Goal: Communication & Community: Answer question/provide support

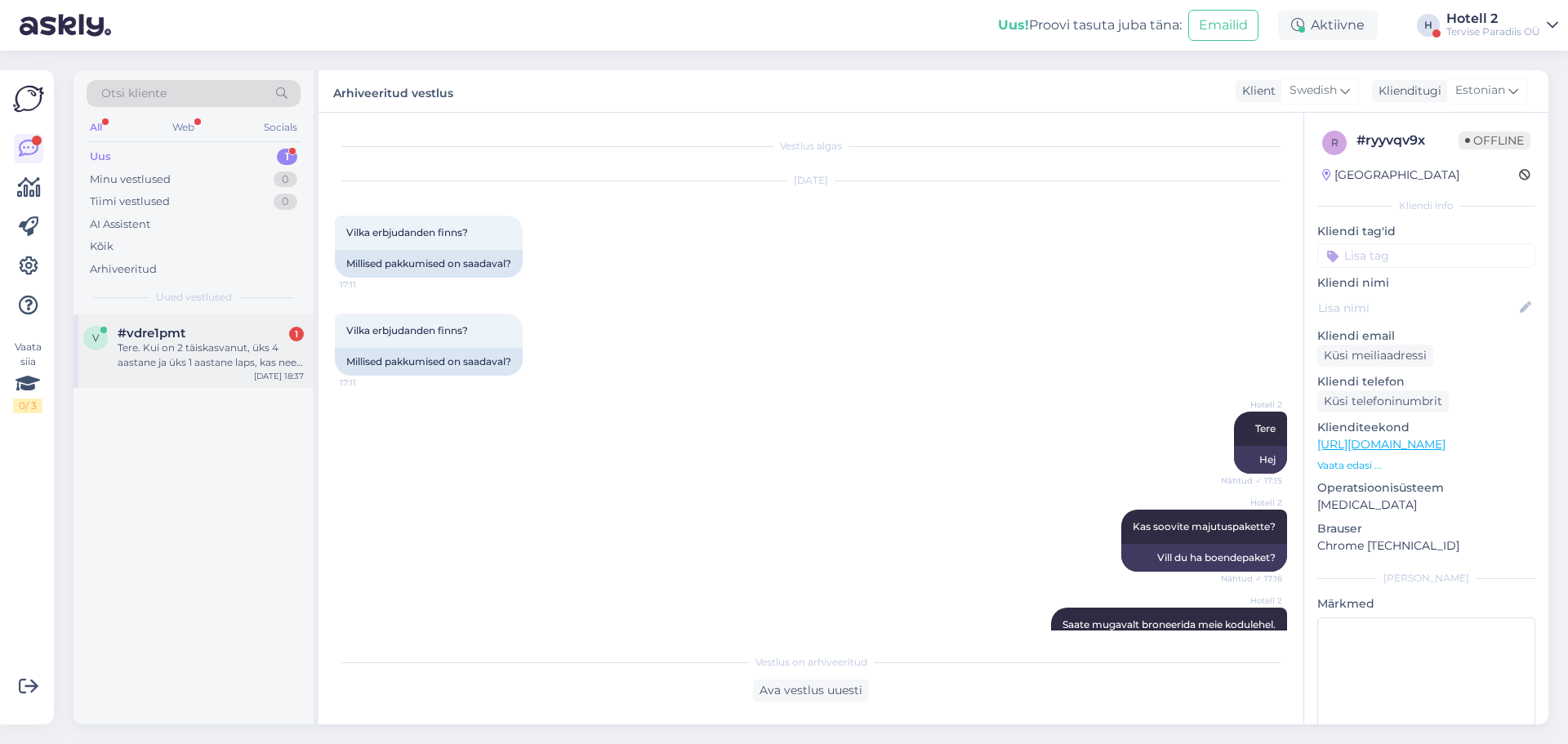
scroll to position [915, 0]
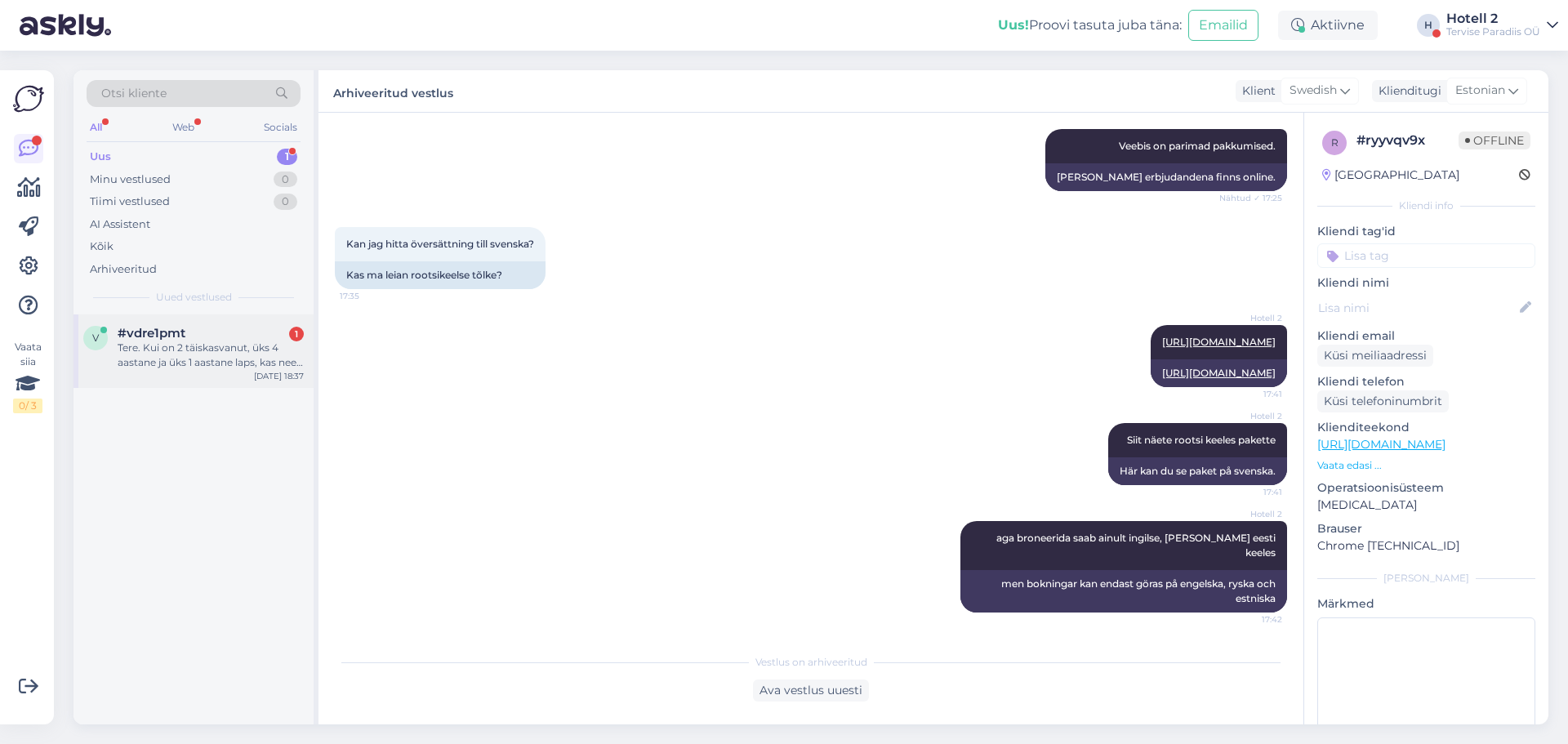
click at [251, 348] on div "Tere. Kui on 2 täiskasvanut, üks 4 aastane ja üks 1 aastane laps, kas need mahu…" at bounding box center [211, 355] width 186 height 29
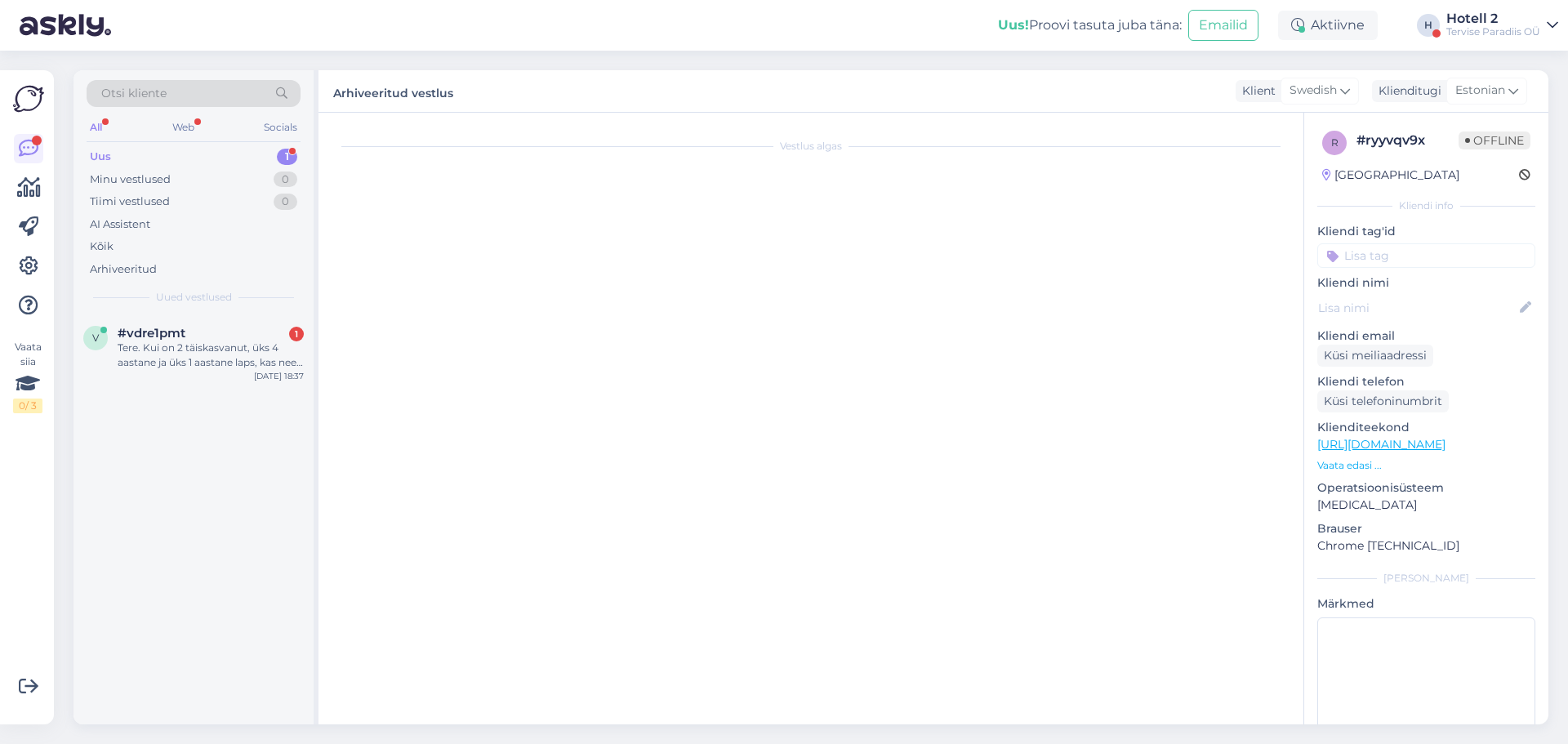
scroll to position [0, 0]
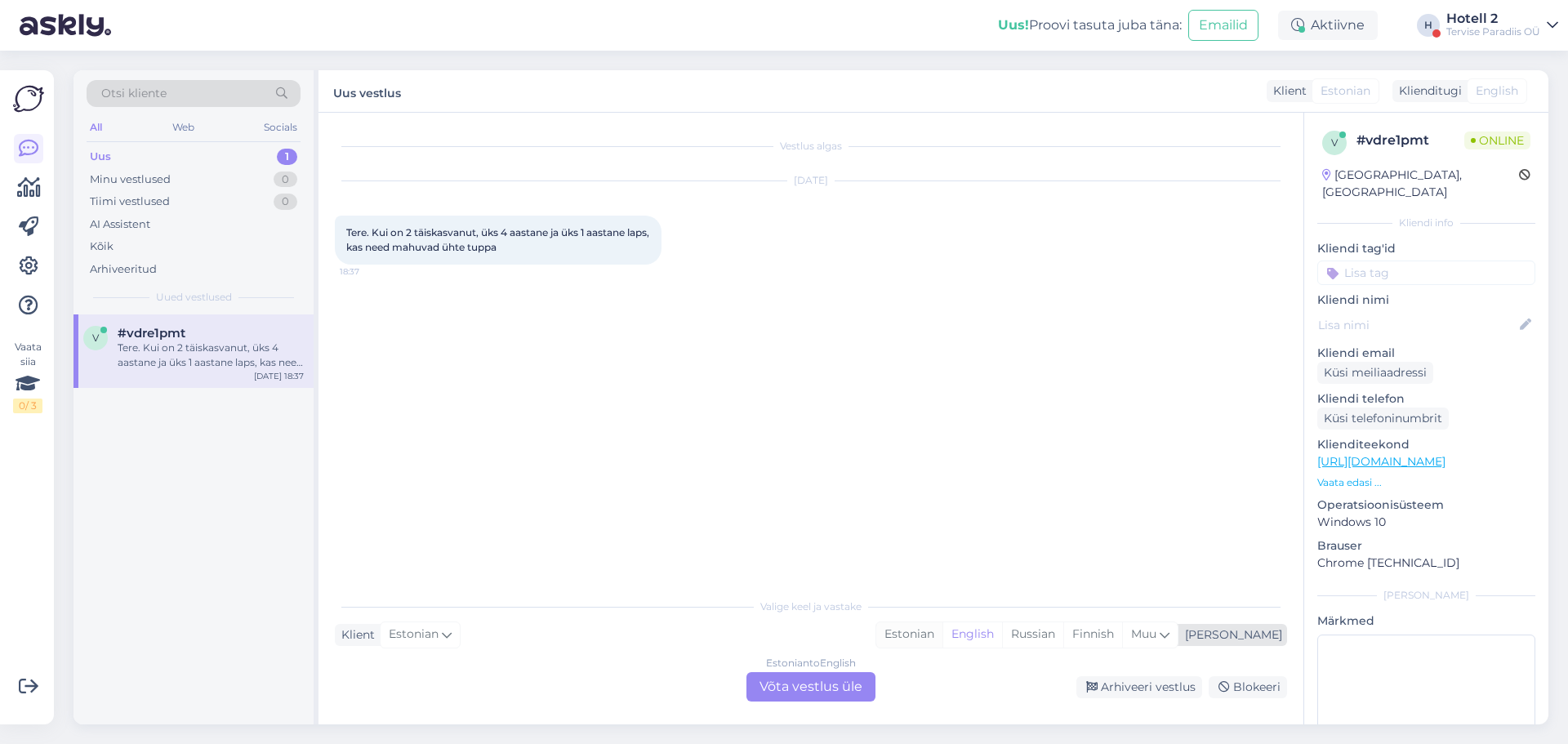
click at [942, 635] on div "Estonian" at bounding box center [909, 635] width 66 height 25
click at [823, 686] on div "Estonian to Estonian Võta vestlus üle" at bounding box center [811, 686] width 129 height 29
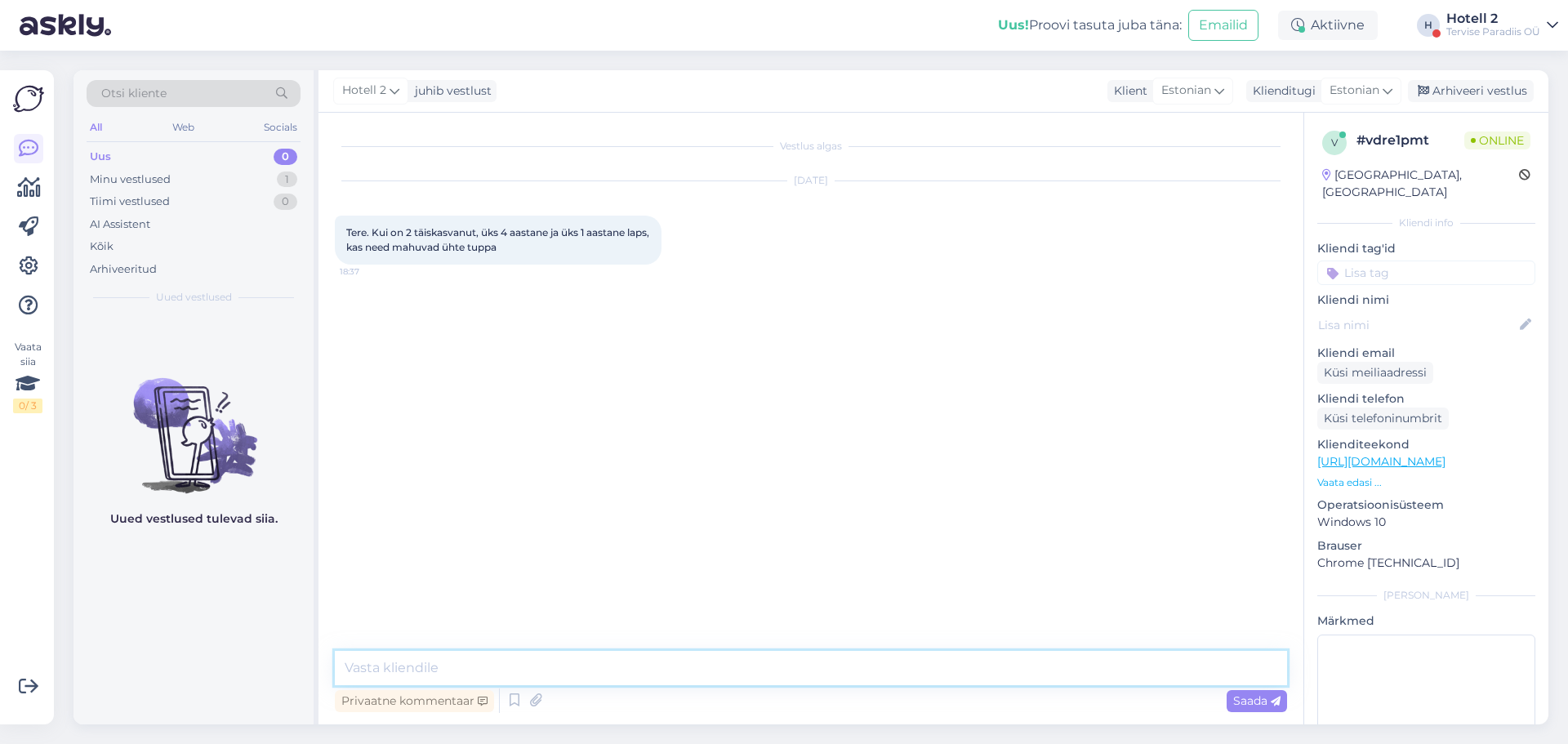
click at [487, 666] on textarea at bounding box center [811, 668] width 952 height 34
type textarea "Tere"
type textarea "Kui peretuba ei soovi, siis [PERSON_NAME] [MEDICAL_DATA] tuppa."
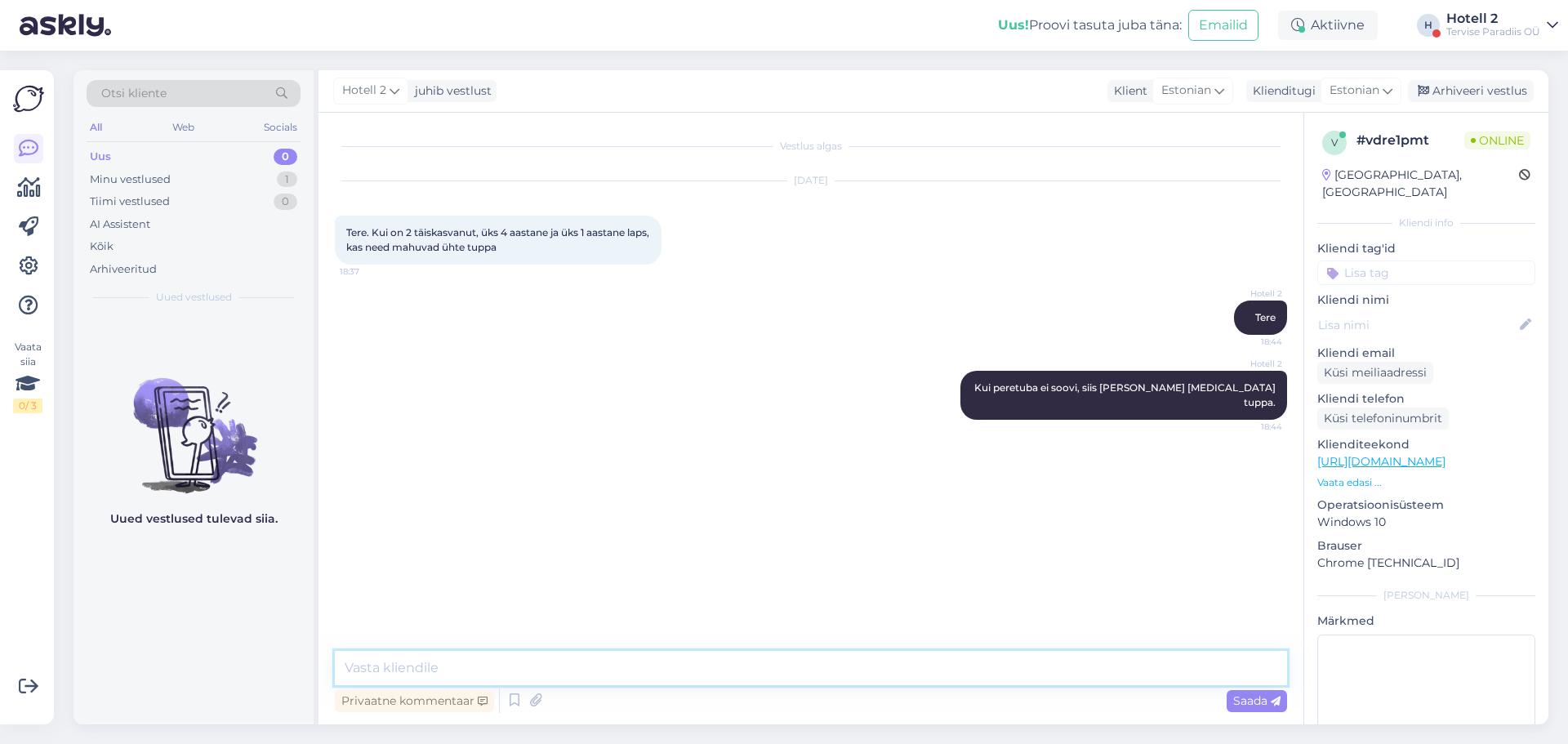
type textarea "Ü"
type textarea "Sinna mahub max 1 lisavoodi, kas siis võrevoodi või tavaline lahtikäiv voodi. Ü…"
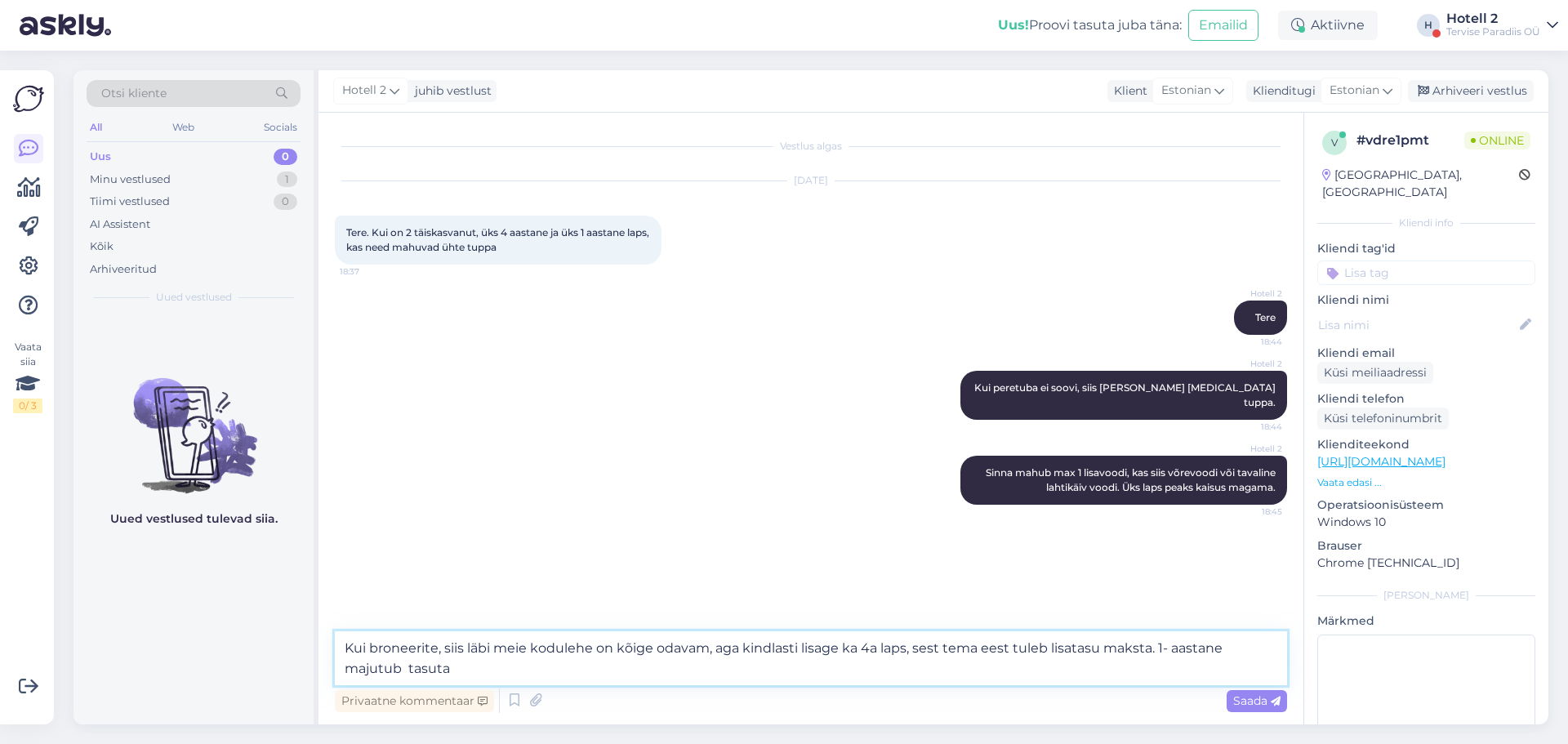
type textarea "Kui broneerite, siis läbi meie kodulehe on kõige odavam, aga kindlasti lisage k…"
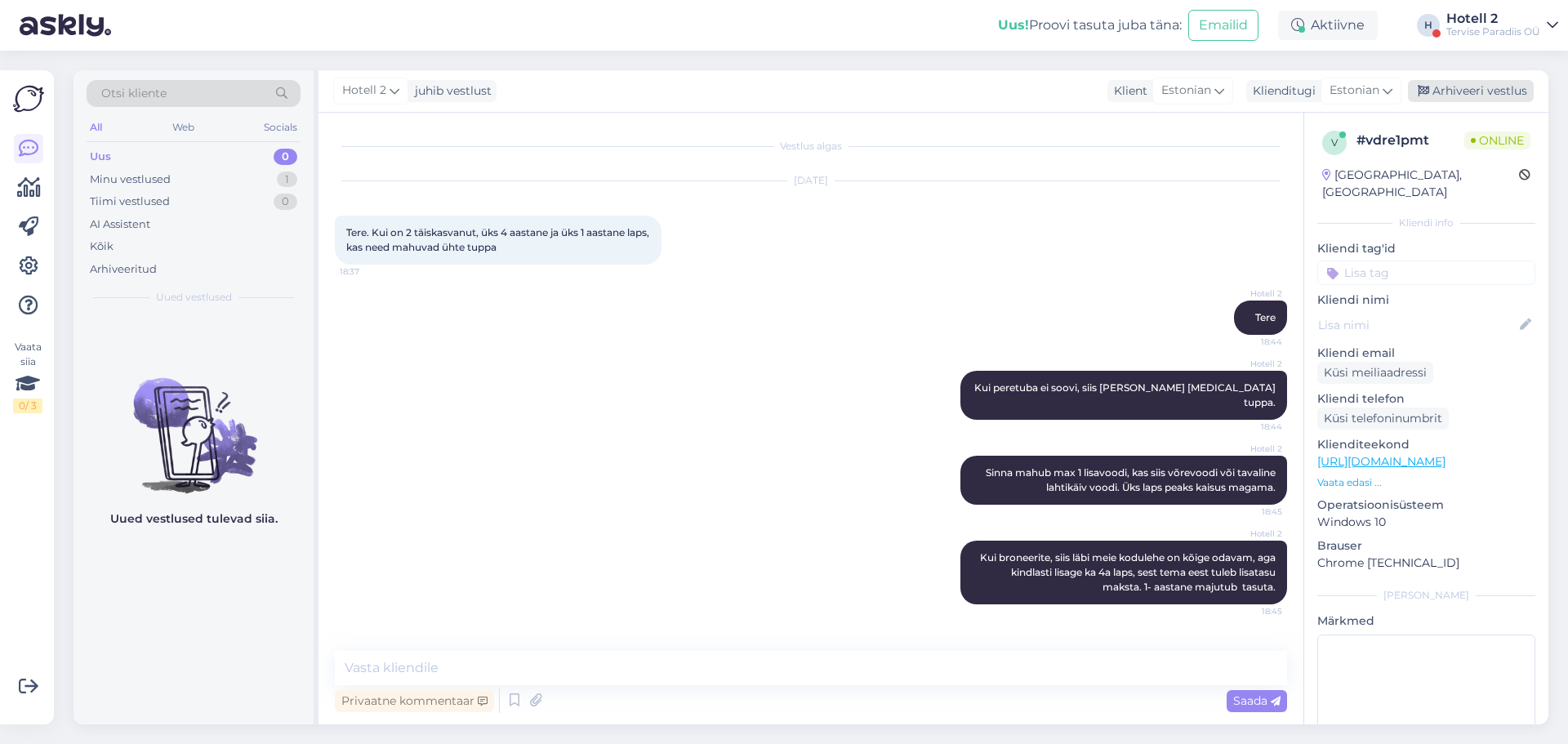
click at [1457, 90] on div "Arhiveeri vestlus" at bounding box center [1471, 90] width 126 height 22
